Goal: Navigation & Orientation: Find specific page/section

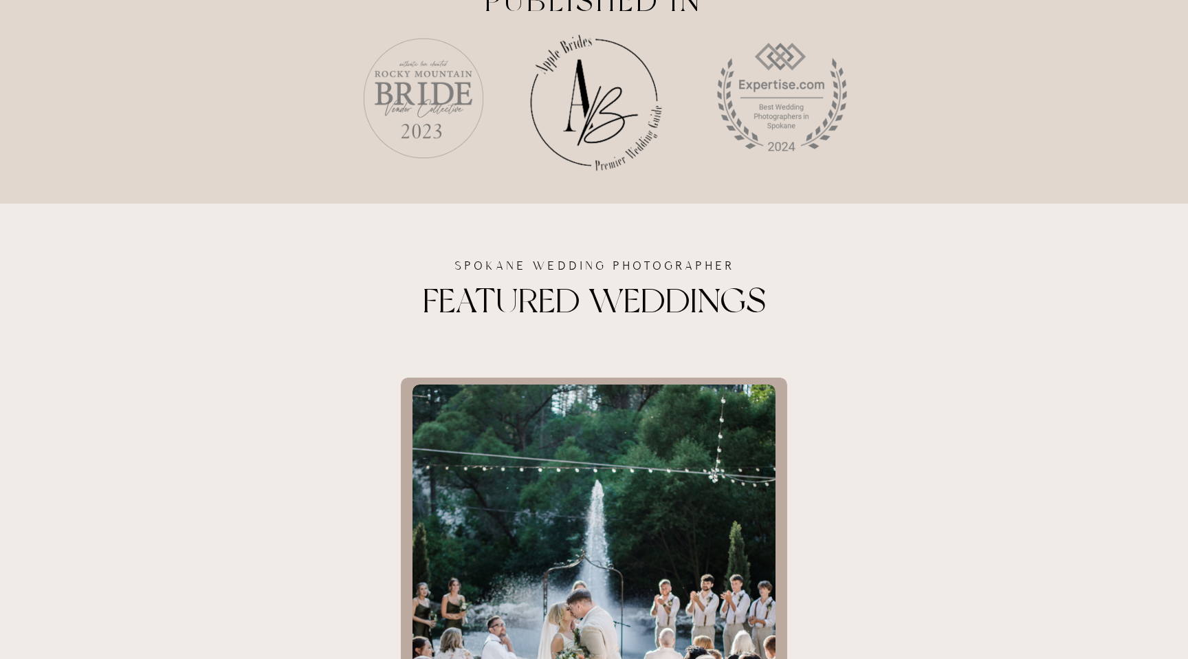
scroll to position [1823, 0]
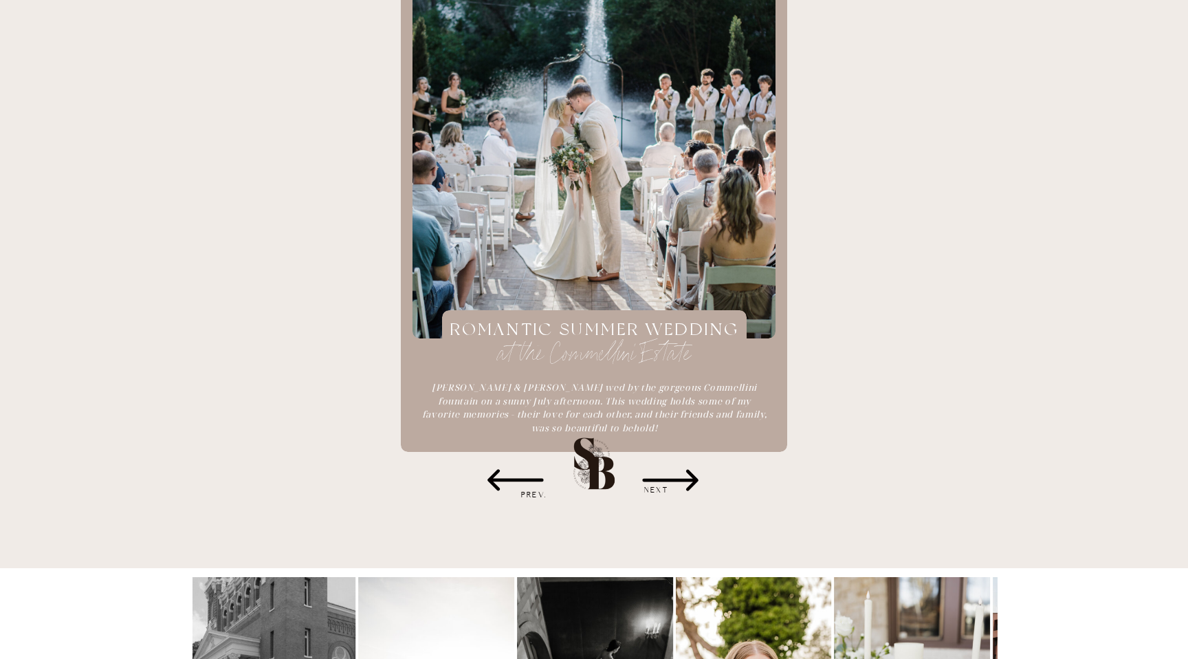
click at [689, 476] on icon at bounding box center [670, 480] width 69 height 69
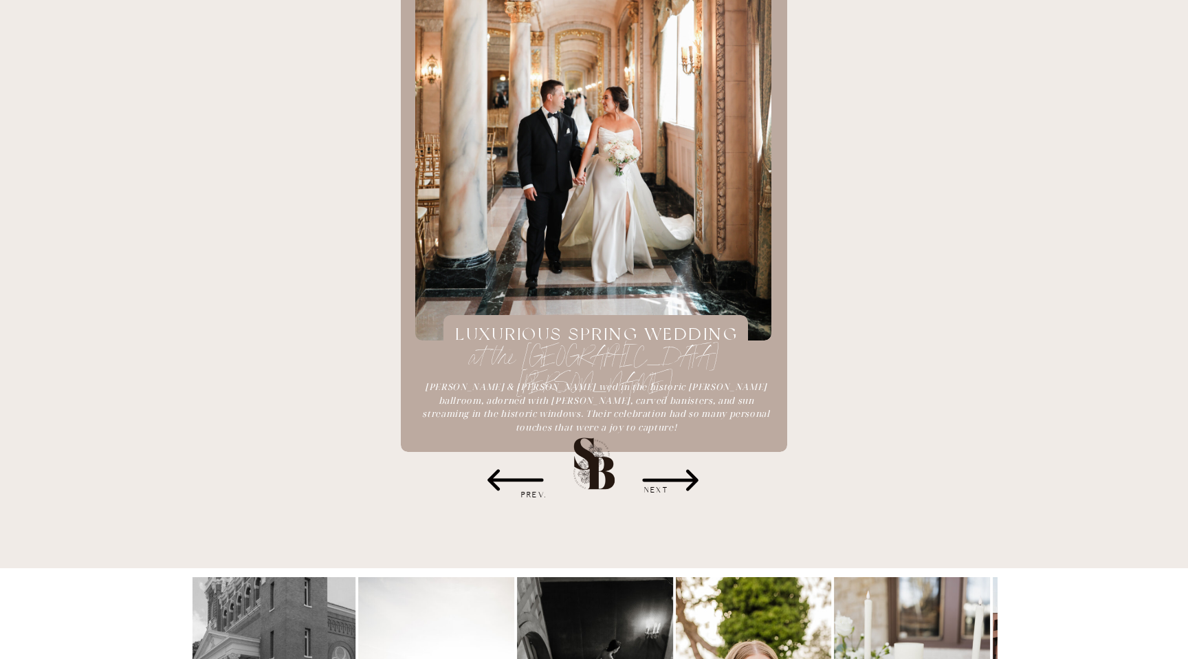
click at [689, 476] on icon at bounding box center [670, 480] width 69 height 69
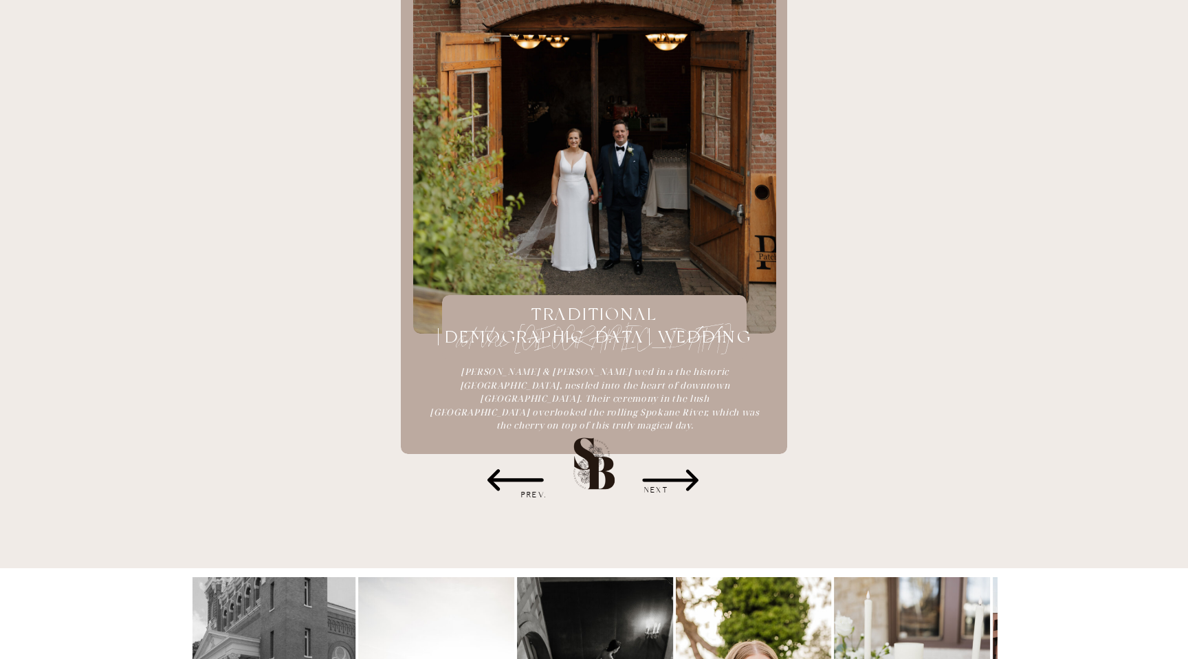
click at [689, 476] on icon at bounding box center [670, 480] width 69 height 69
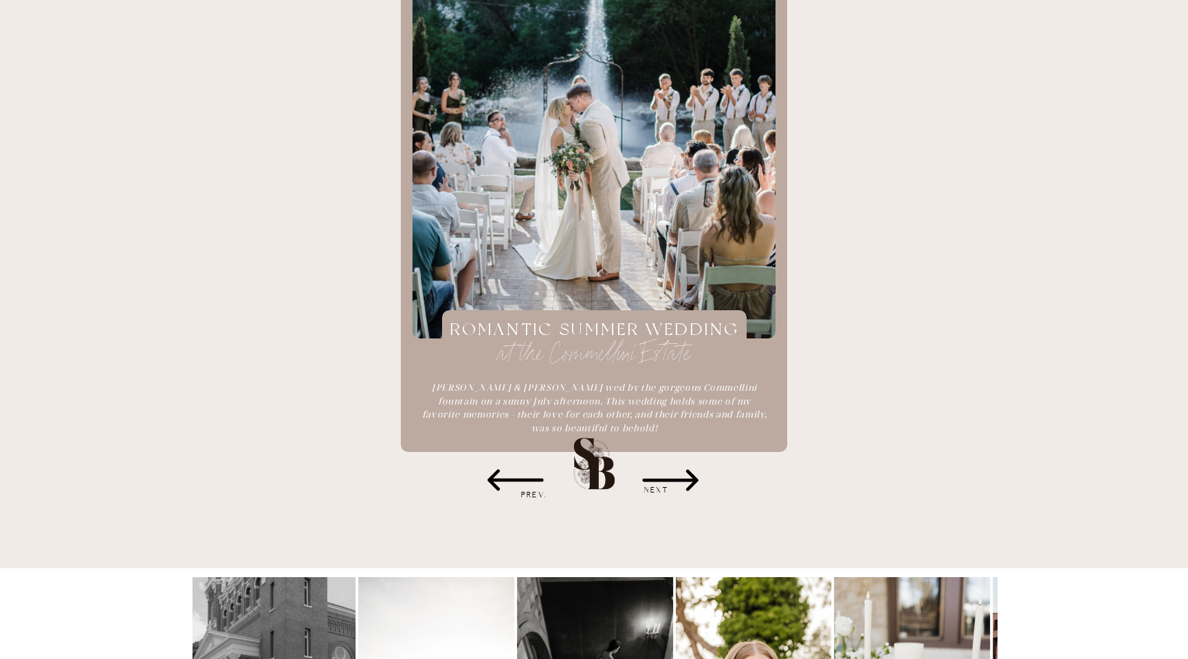
click at [689, 476] on icon at bounding box center [670, 480] width 69 height 69
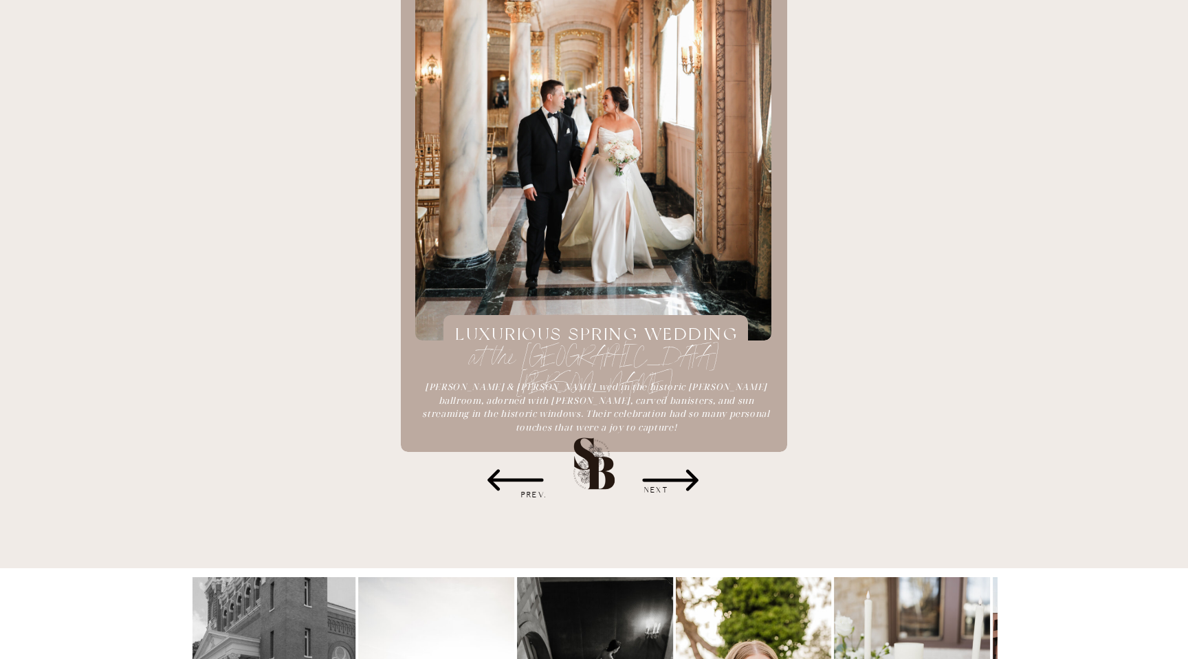
click at [689, 476] on icon at bounding box center [670, 480] width 69 height 69
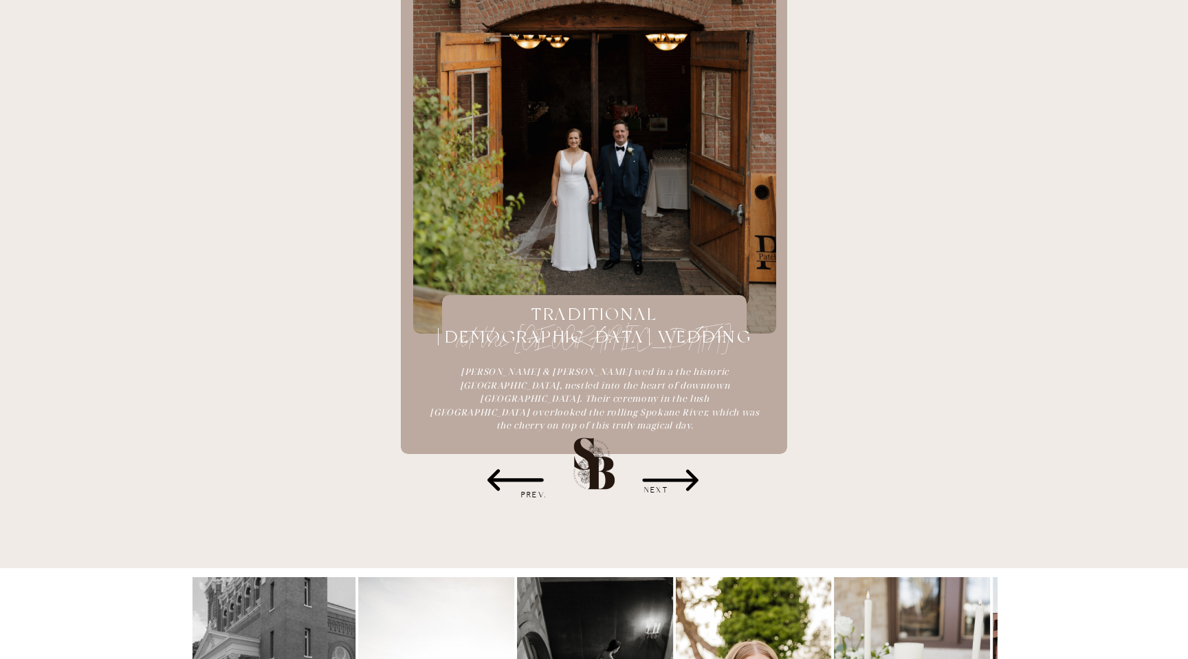
click at [689, 476] on icon at bounding box center [670, 480] width 69 height 69
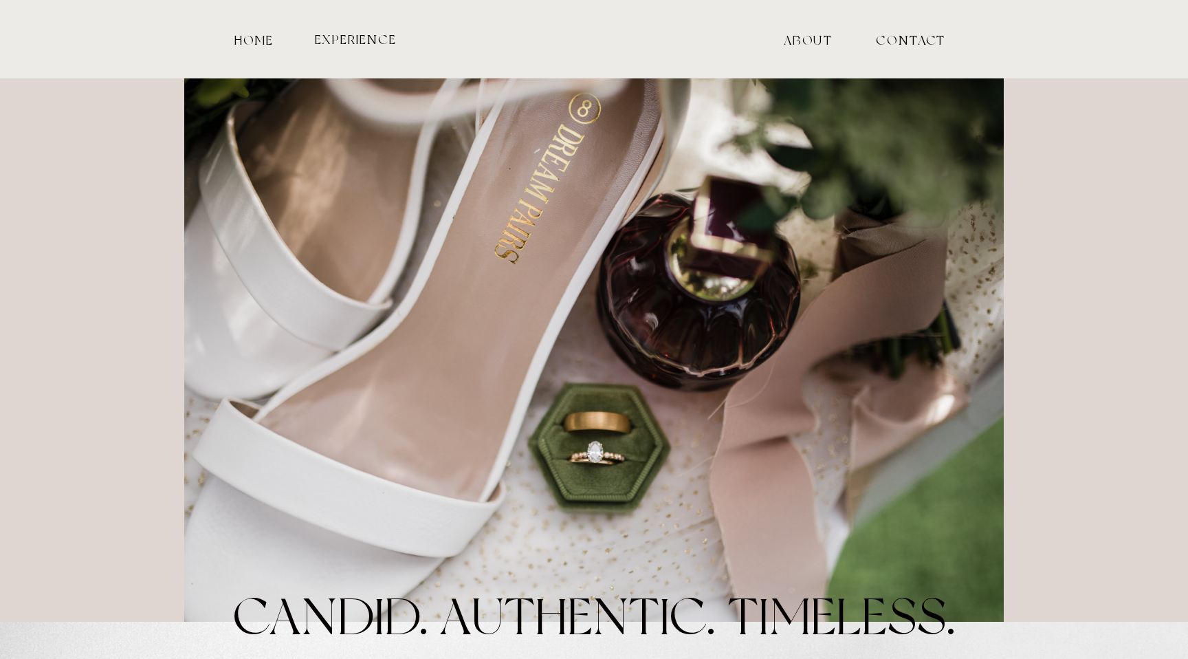
scroll to position [1823, 0]
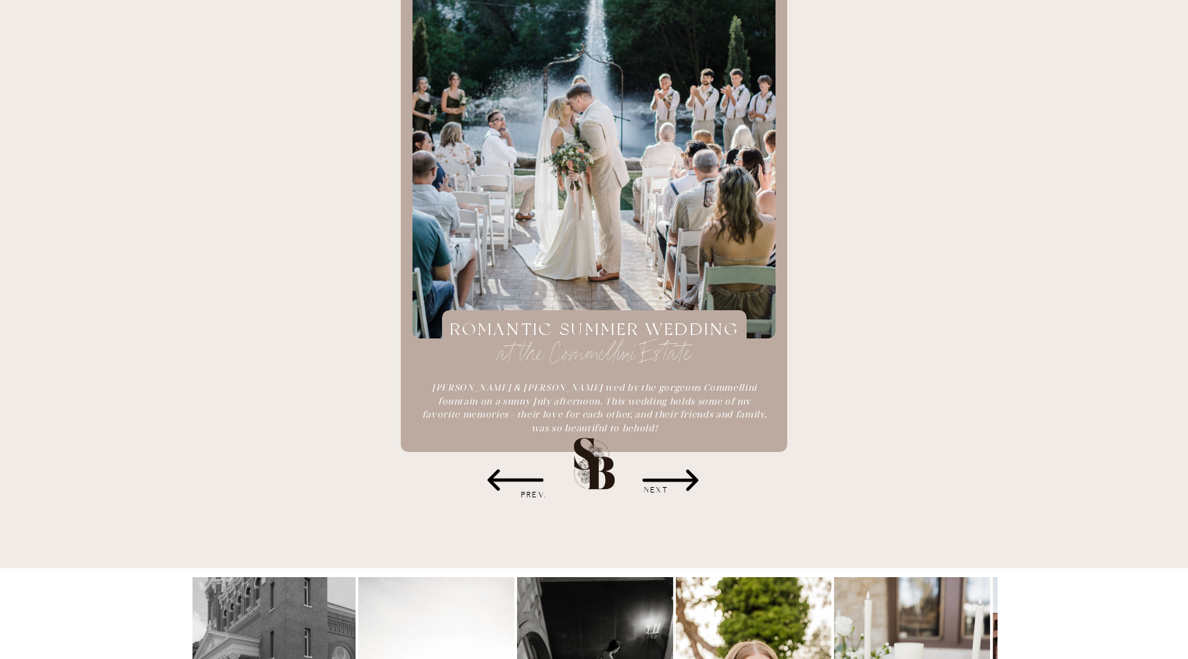
click at [690, 489] on h3 "NEXT" at bounding box center [656, 490] width 83 height 14
click at [689, 485] on h3 "NEXT" at bounding box center [656, 490] width 83 height 14
click at [687, 479] on icon at bounding box center [670, 480] width 56 height 21
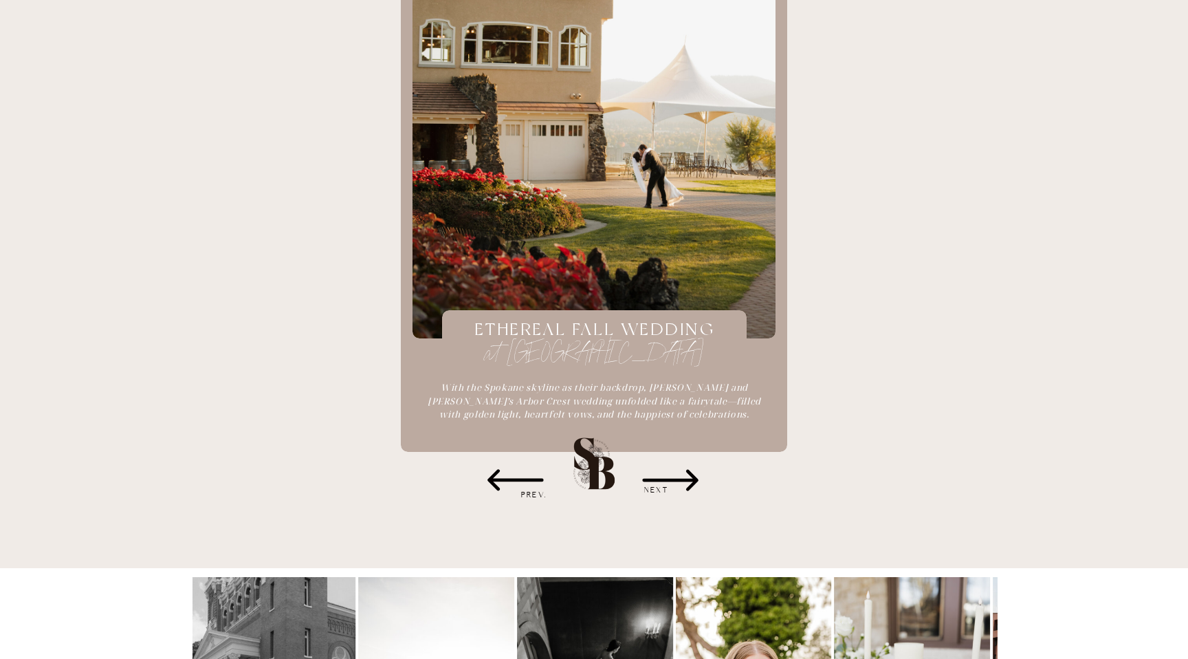
click at [687, 479] on icon at bounding box center [670, 480] width 56 height 21
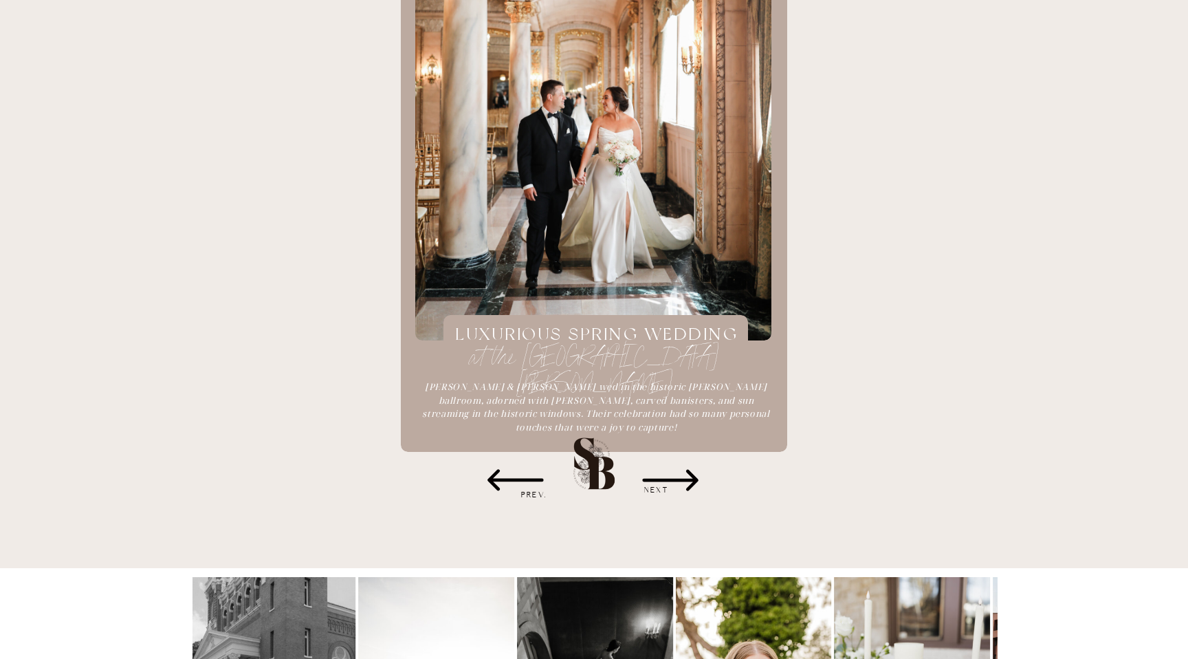
click at [524, 482] on icon at bounding box center [515, 480] width 69 height 69
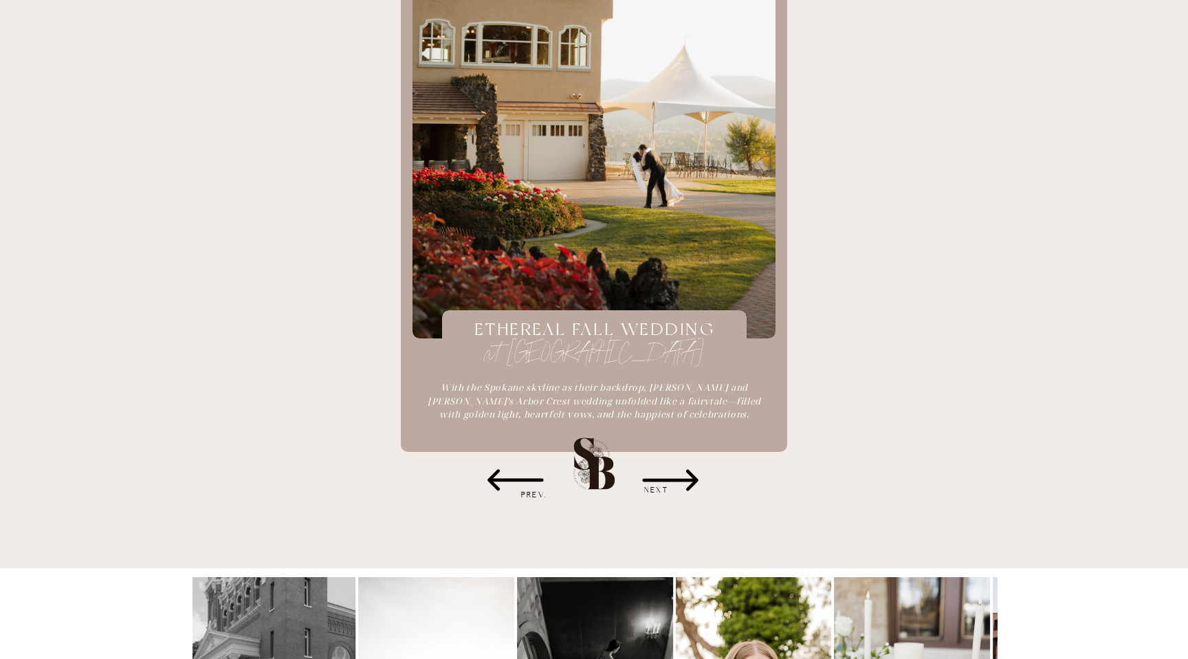
click at [613, 265] on div at bounding box center [594, 108] width 363 height 459
click at [686, 305] on div at bounding box center [594, 108] width 363 height 459
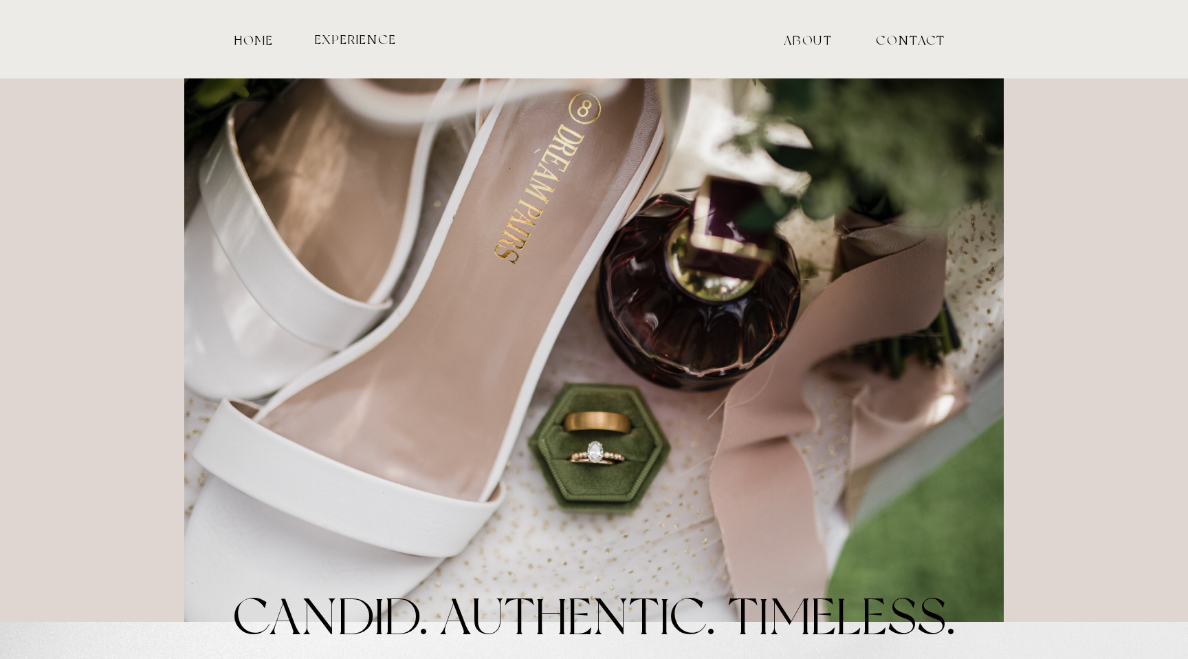
scroll to position [1823, 0]
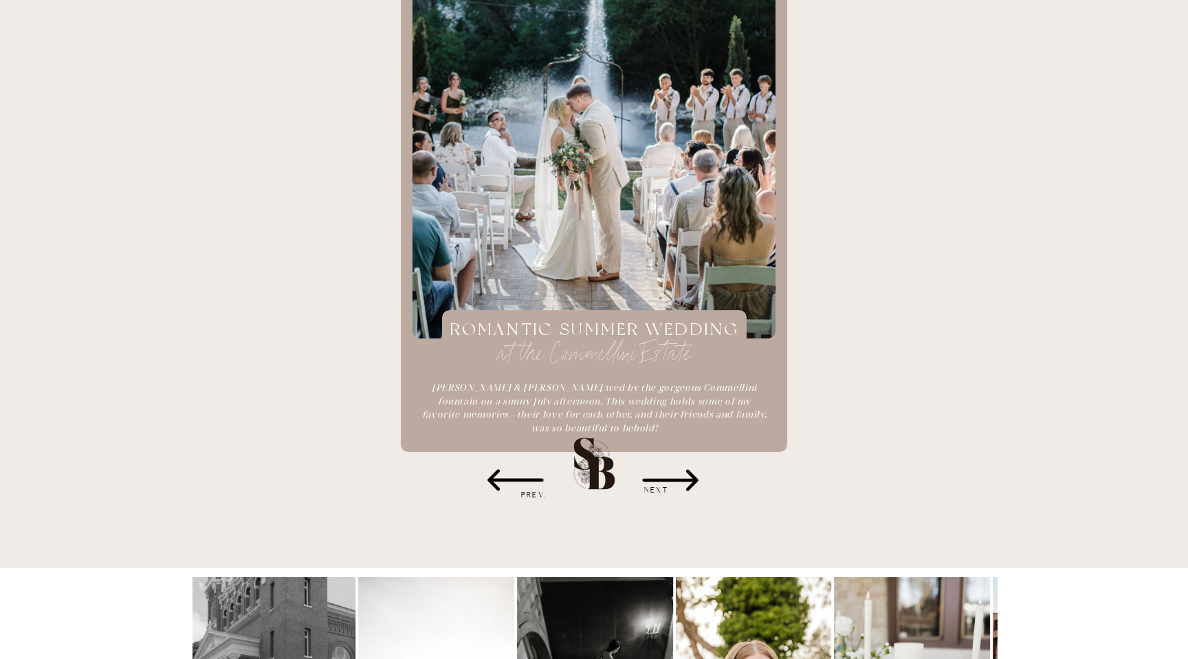
click at [679, 479] on icon at bounding box center [670, 480] width 56 height 21
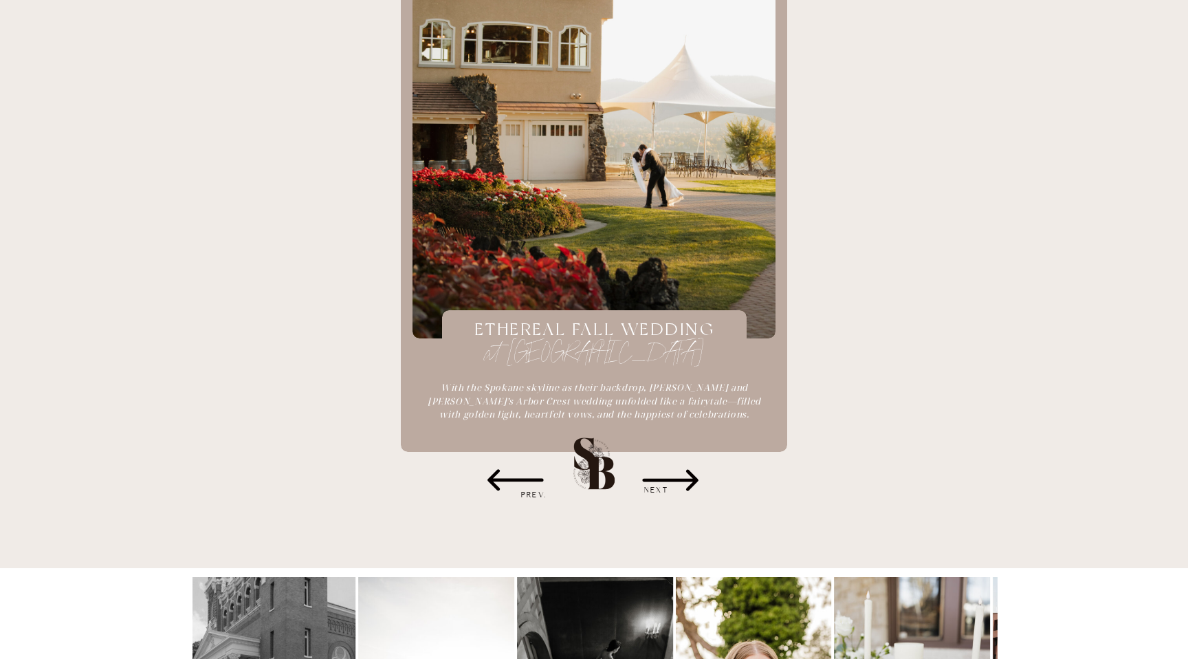
click at [679, 479] on icon at bounding box center [670, 480] width 56 height 21
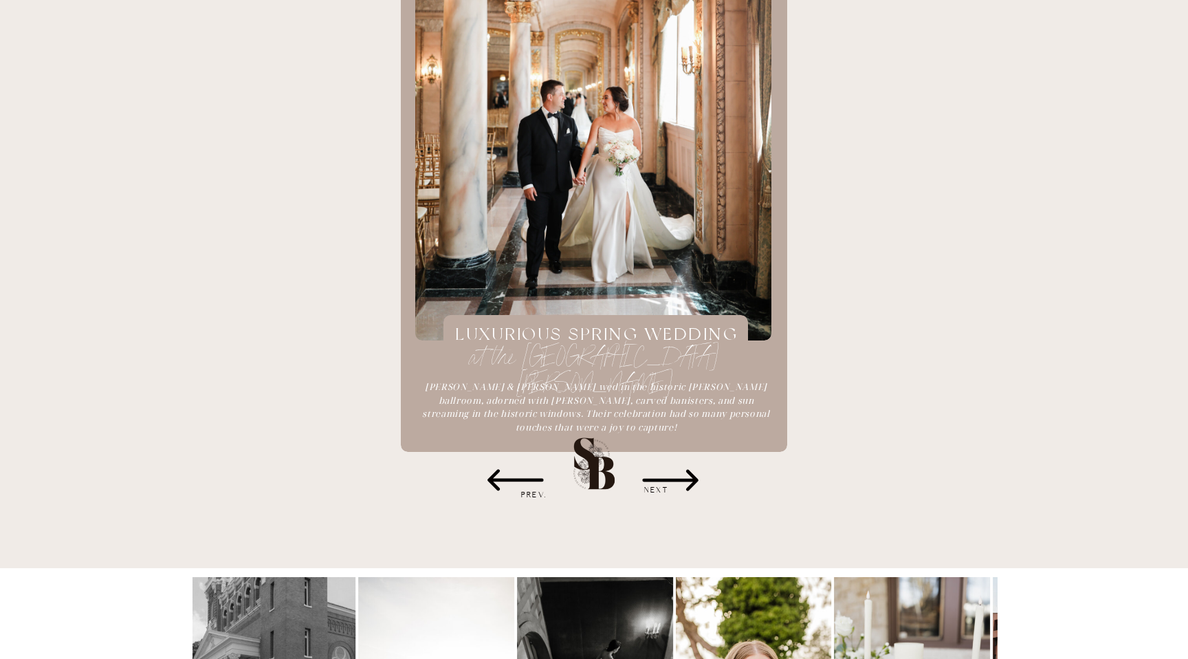
click at [538, 480] on icon at bounding box center [515, 479] width 56 height 21
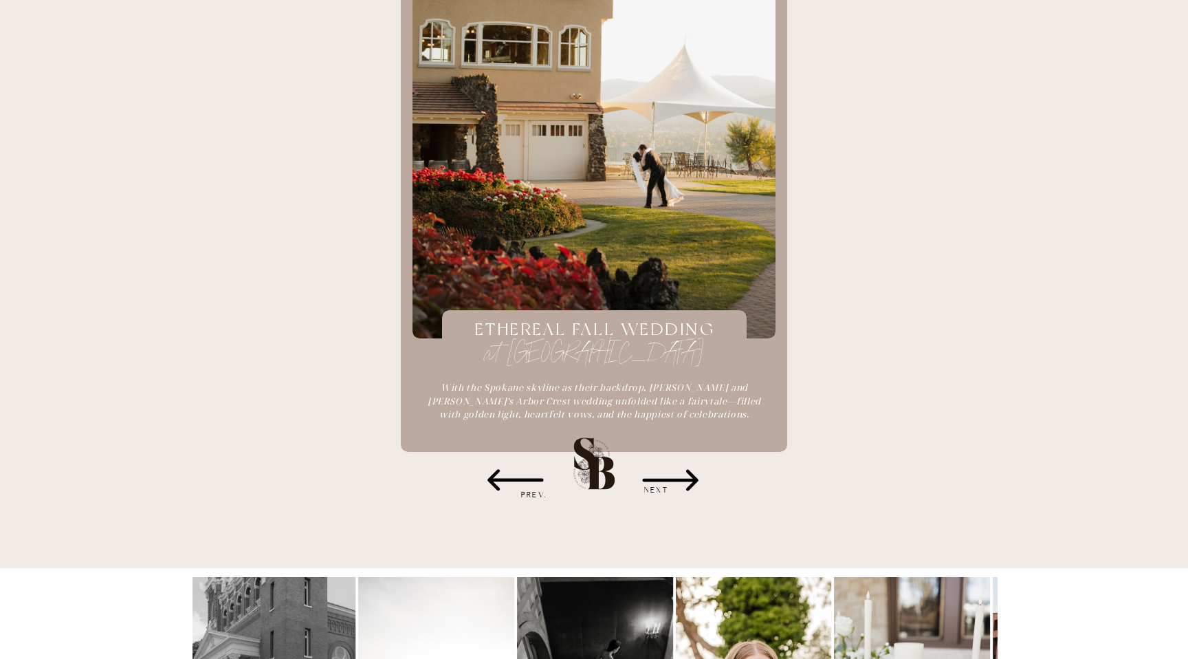
click at [589, 286] on div at bounding box center [594, 108] width 363 height 459
